Goal: Transaction & Acquisition: Purchase product/service

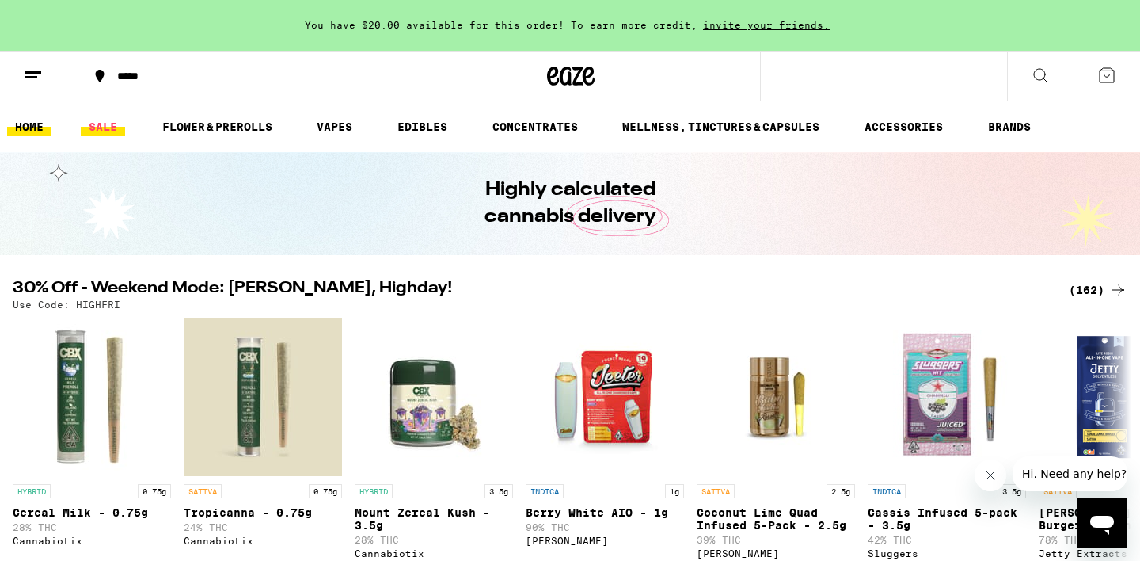
click at [105, 130] on link "SALE" at bounding box center [103, 126] width 44 height 19
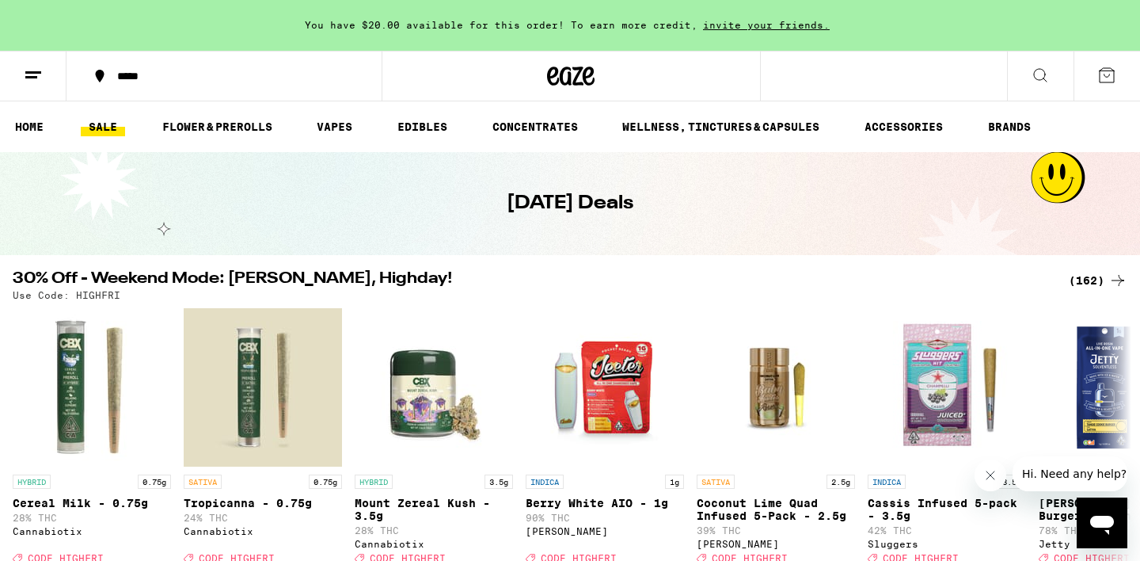
click at [1083, 282] on div "(162)" at bounding box center [1098, 280] width 59 height 19
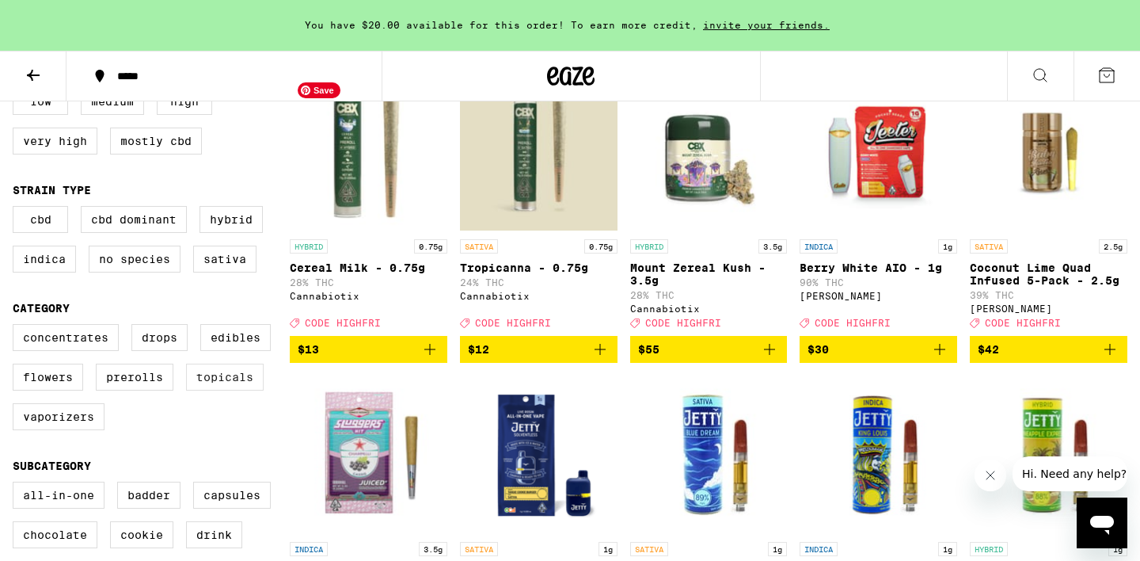
scroll to position [208, 0]
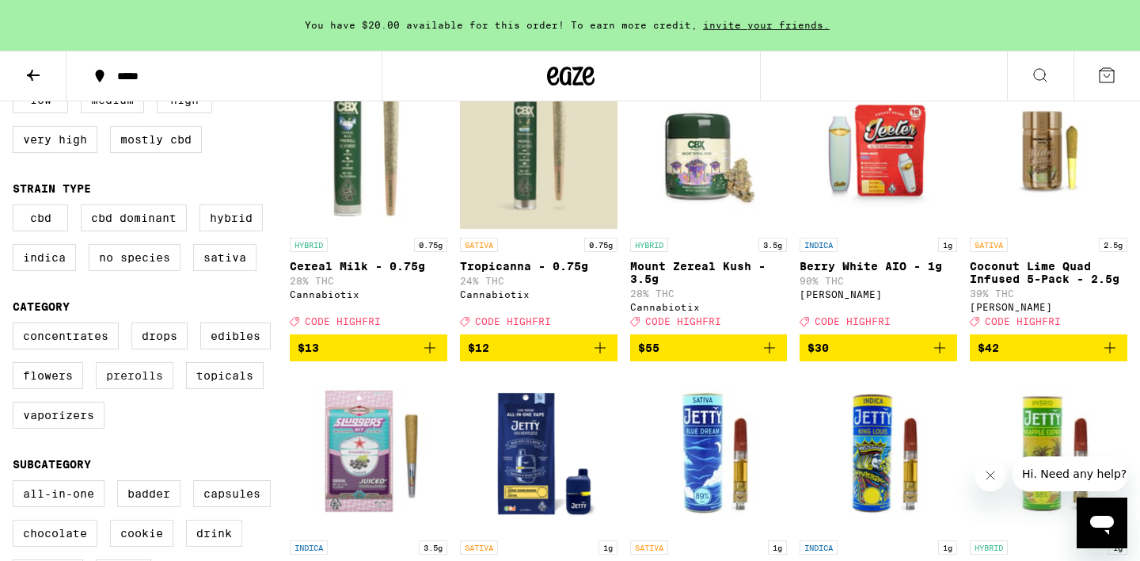
click at [143, 385] on label "Prerolls" at bounding box center [135, 375] width 78 height 27
click at [17, 325] on input "Prerolls" at bounding box center [16, 325] width 1 height 1
checkbox input "true"
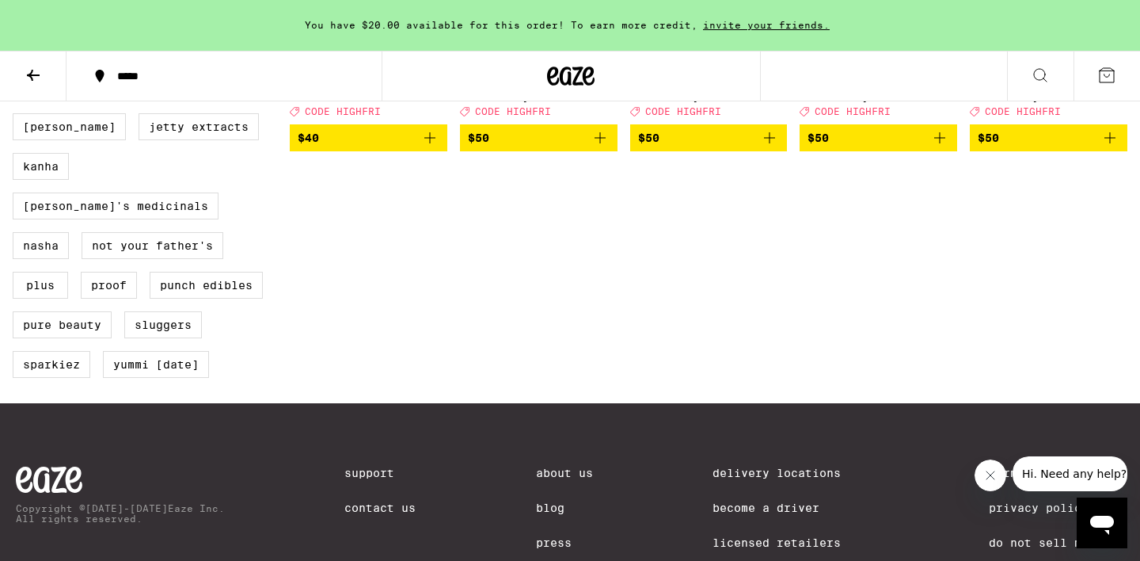
scroll to position [1356, 0]
